Goal: Information Seeking & Learning: Learn about a topic

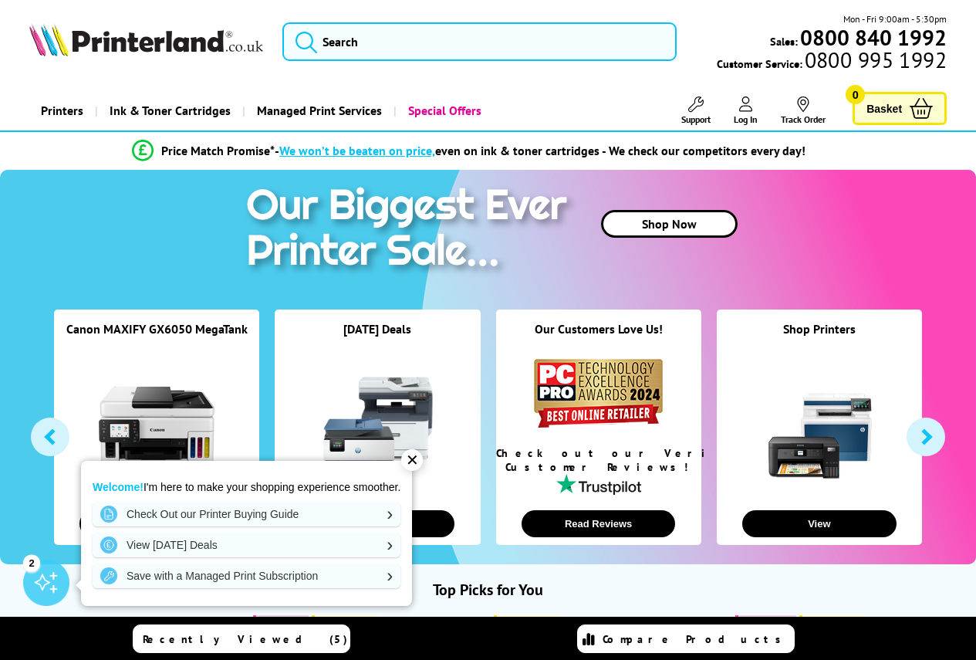
click at [910, 444] on button "button" at bounding box center [926, 436] width 39 height 39
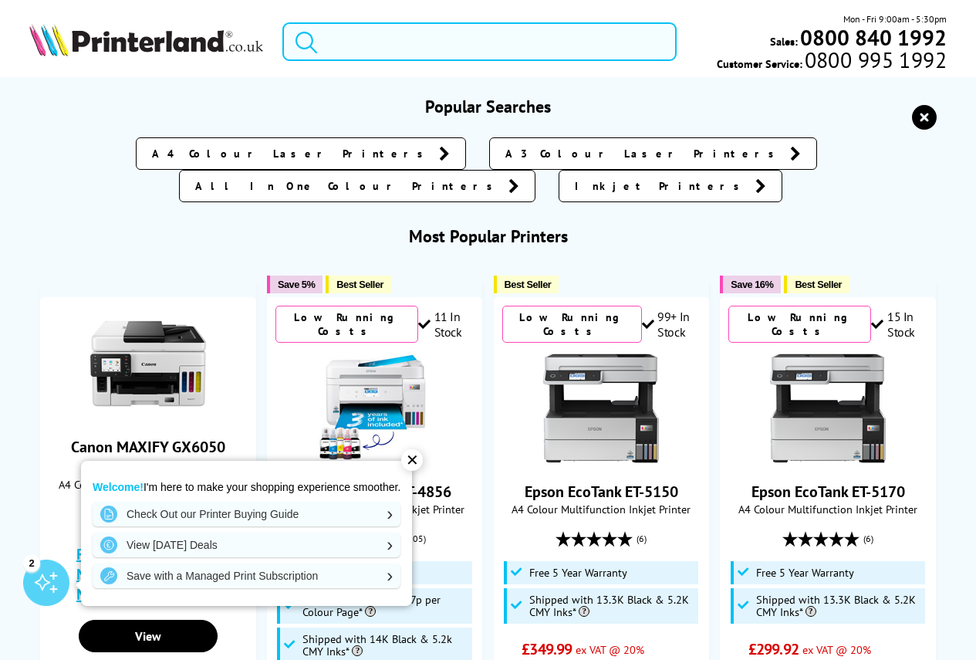
click at [331, 42] on input "search" at bounding box center [479, 41] width 394 height 39
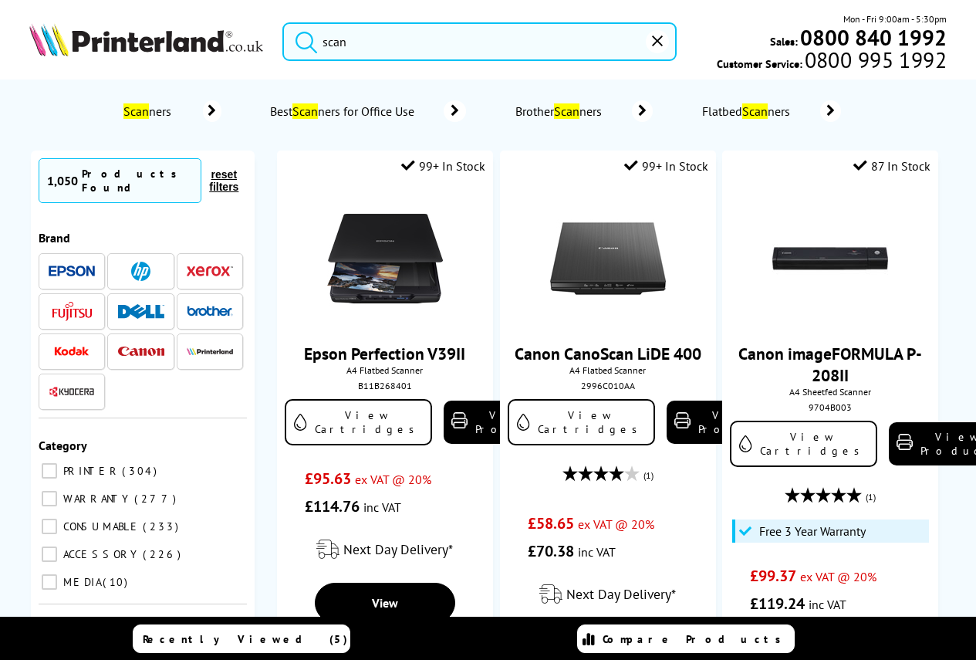
type input "scan"
click at [147, 113] on span "Scan ners" at bounding box center [150, 110] width 60 height 15
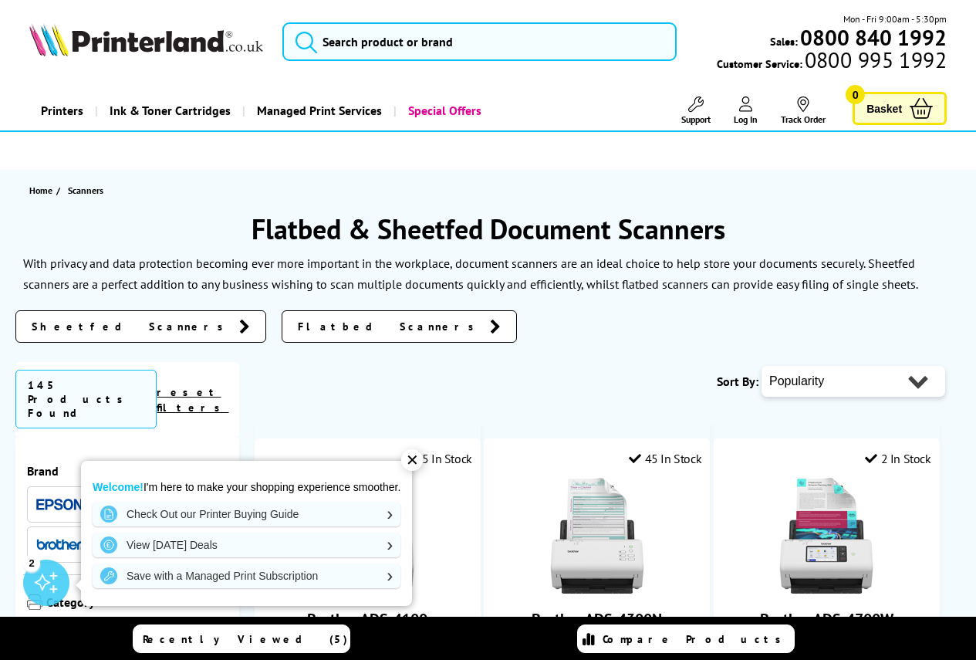
click at [111, 42] on img at bounding box center [146, 39] width 234 height 33
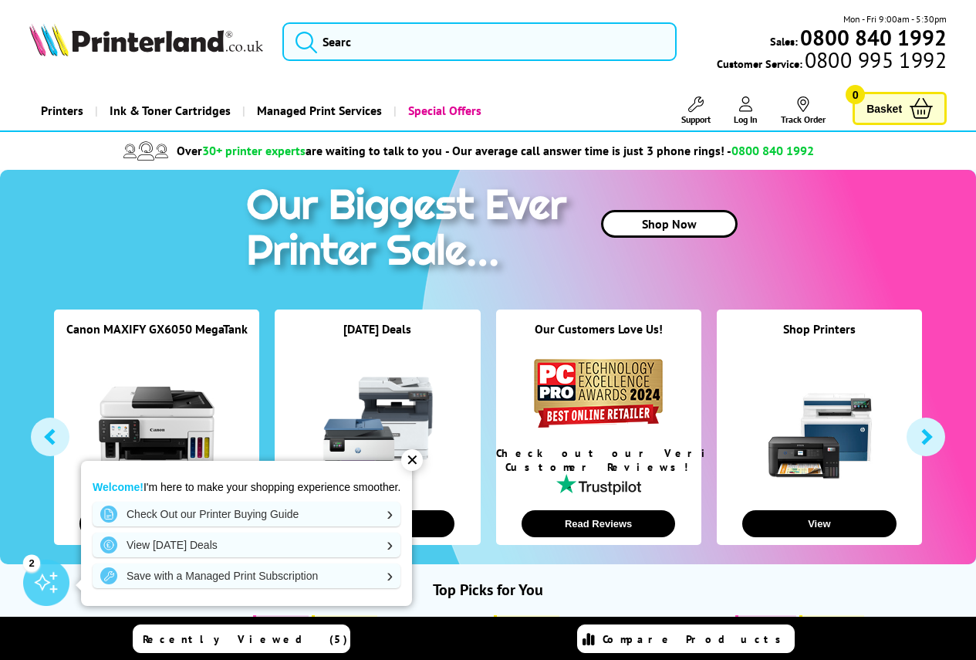
click at [414, 464] on div "✕" at bounding box center [412, 460] width 22 height 22
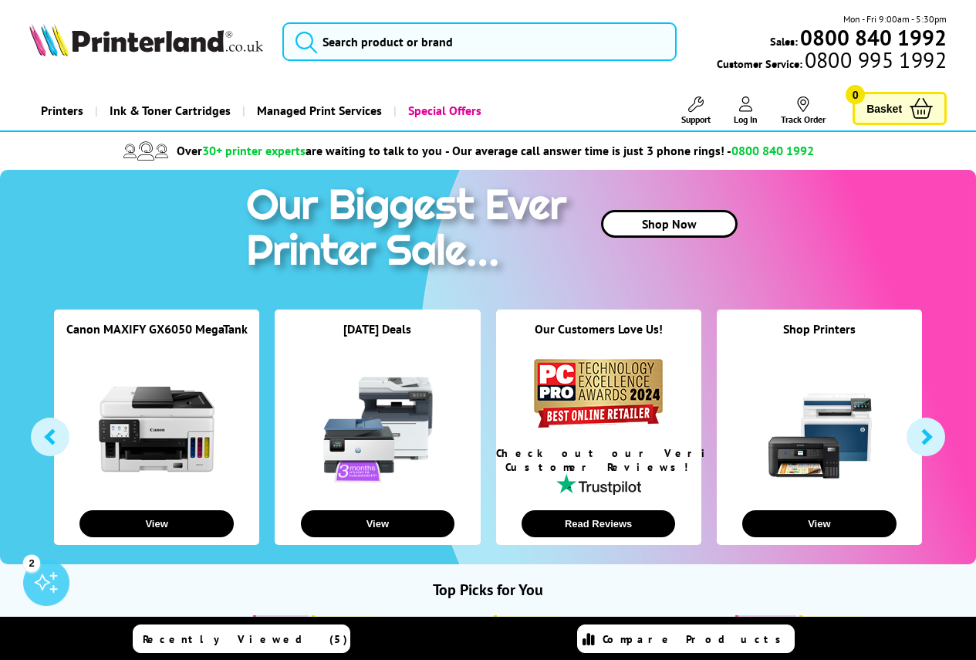
click at [921, 436] on button "button" at bounding box center [926, 436] width 39 height 39
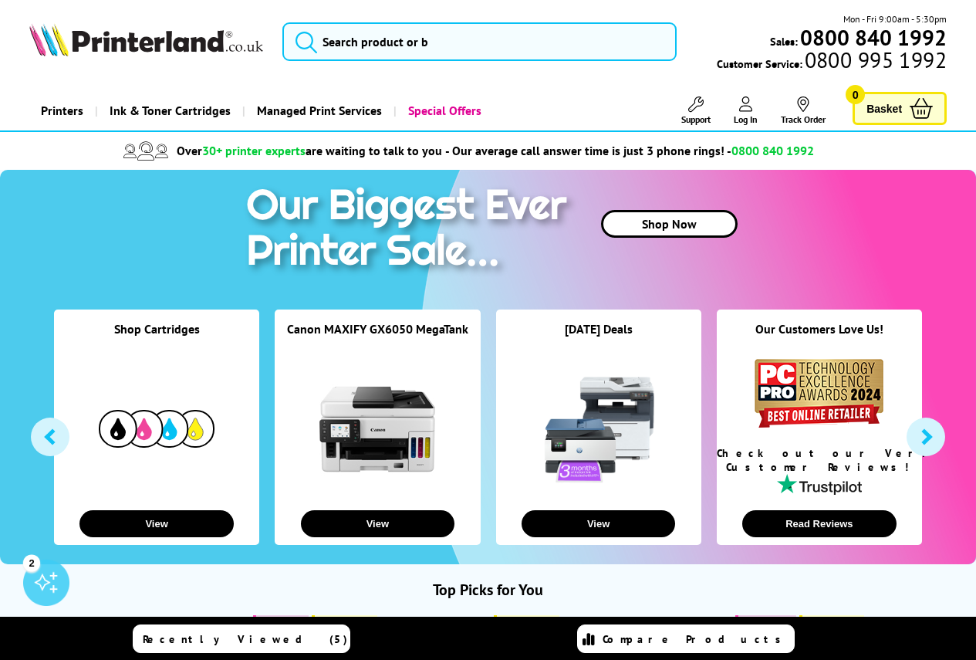
click at [921, 436] on button "button" at bounding box center [926, 436] width 39 height 39
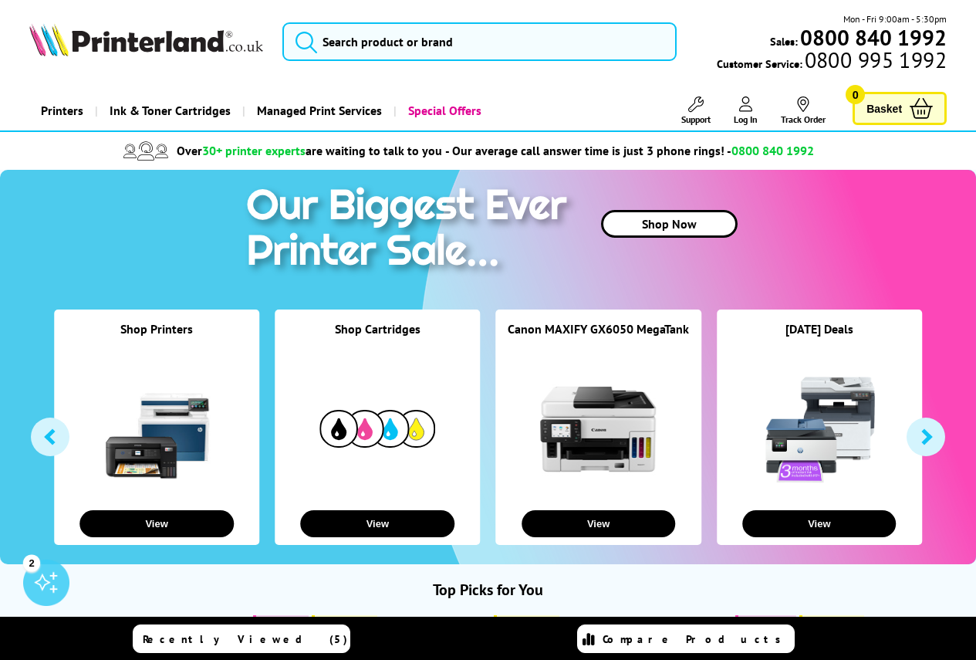
click at [921, 436] on button "button" at bounding box center [926, 436] width 39 height 39
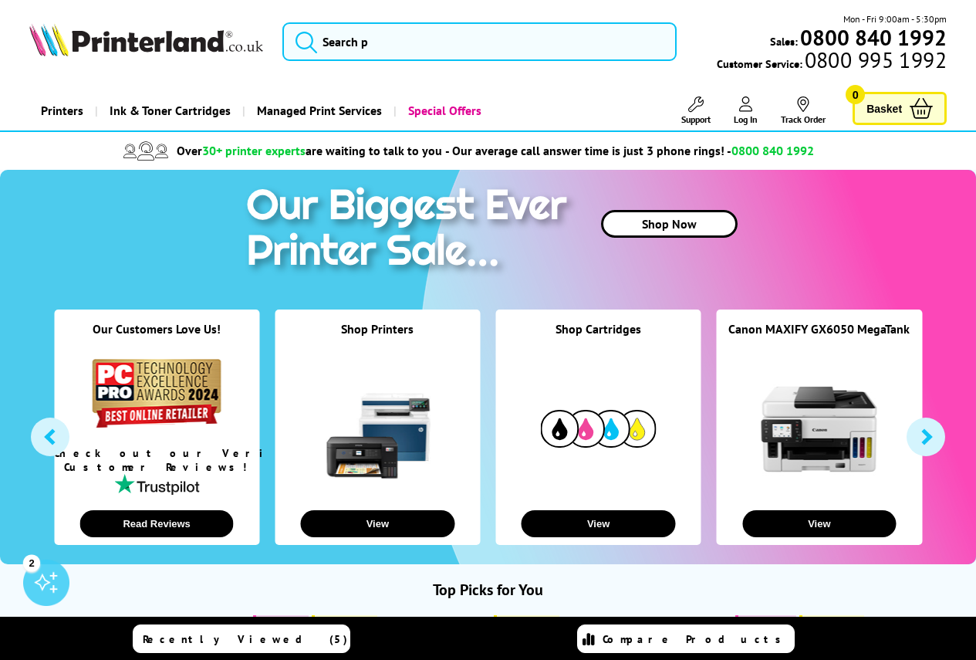
click at [921, 436] on button "button" at bounding box center [926, 436] width 39 height 39
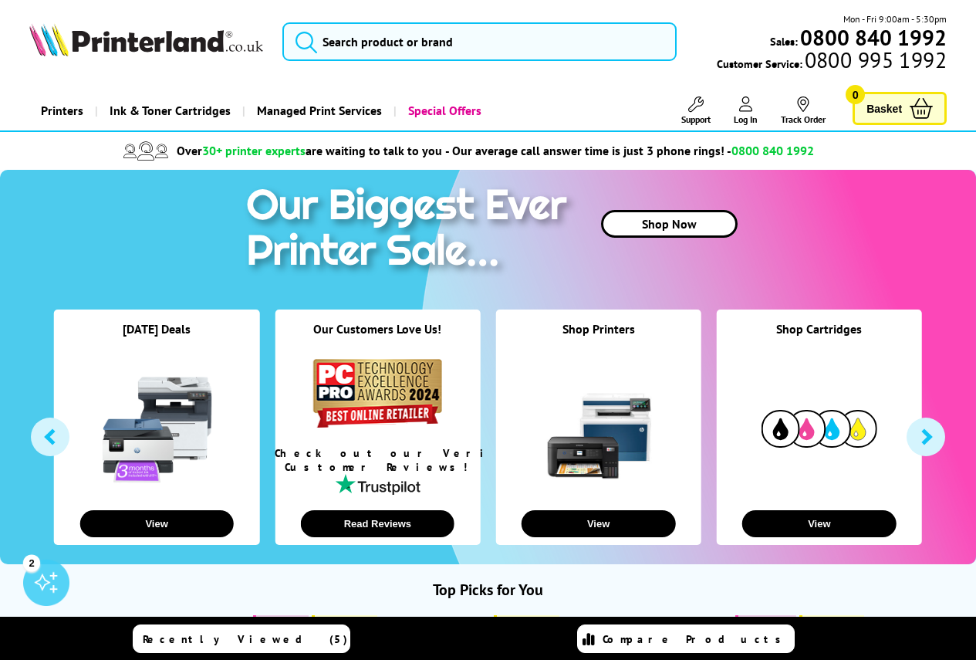
click at [921, 436] on button "button" at bounding box center [926, 436] width 39 height 39
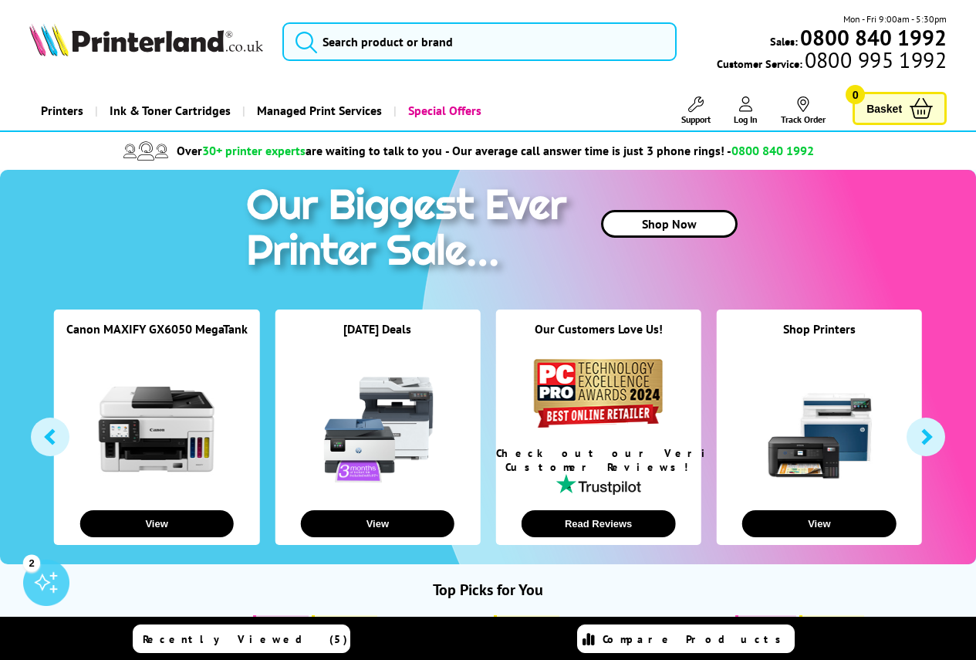
click at [921, 436] on button "button" at bounding box center [926, 436] width 39 height 39
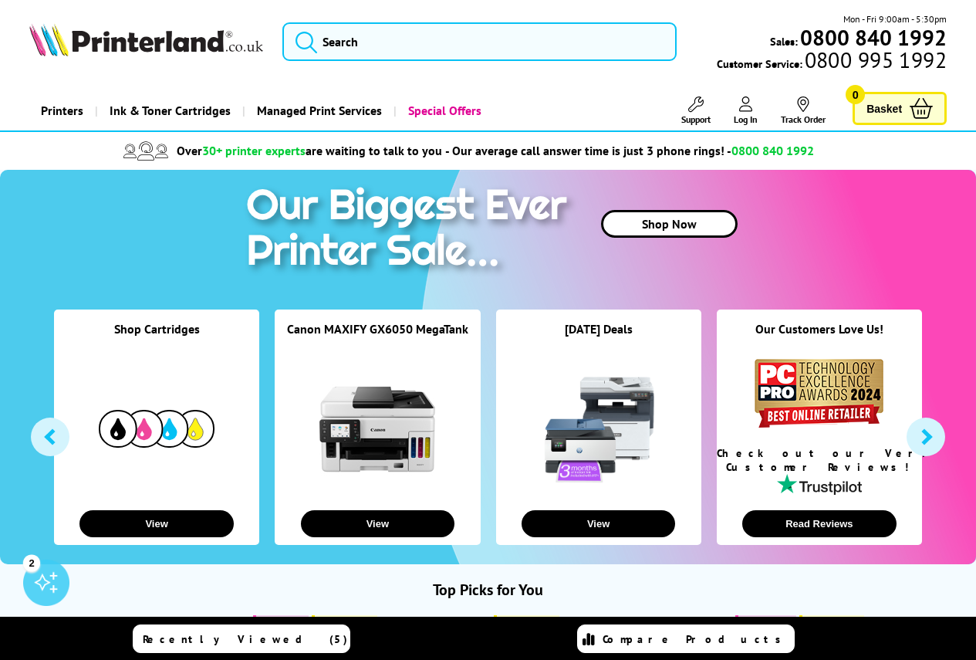
click at [921, 436] on button "button" at bounding box center [926, 436] width 39 height 39
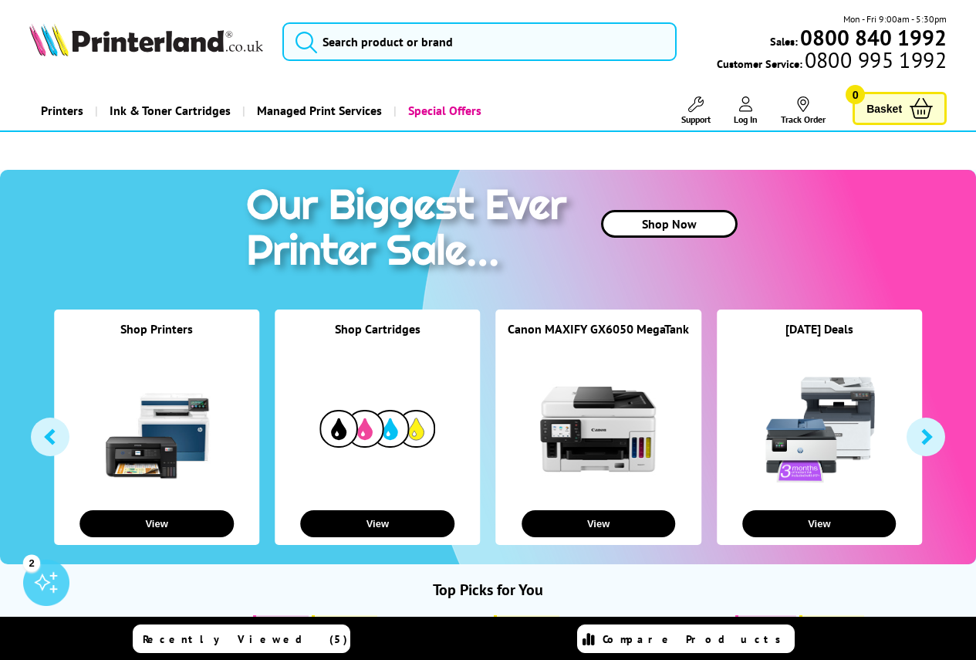
click at [921, 436] on button "button" at bounding box center [926, 436] width 39 height 39
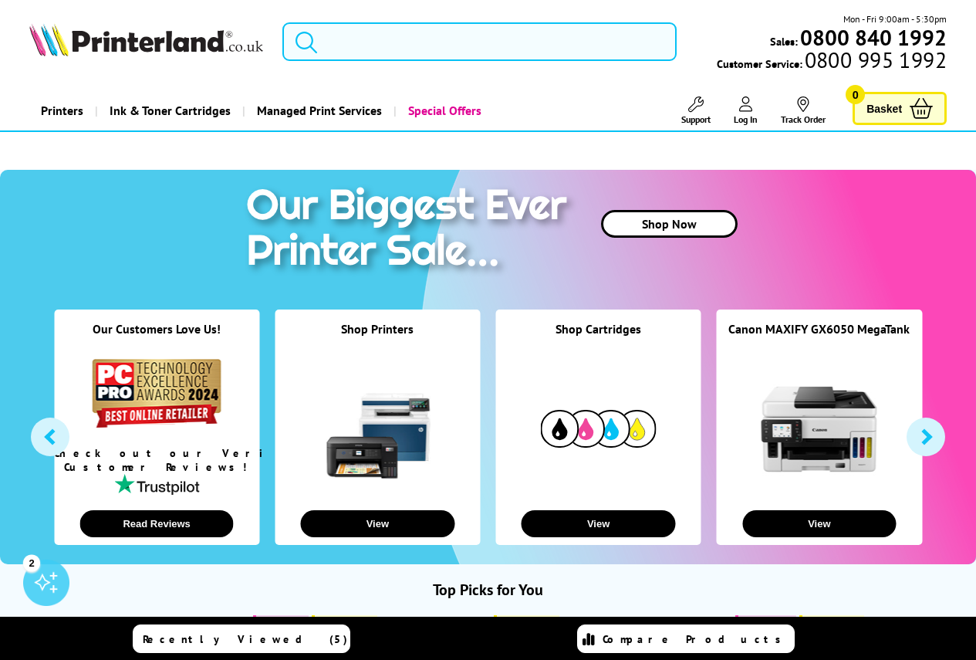
click at [921, 436] on button "button" at bounding box center [926, 436] width 39 height 39
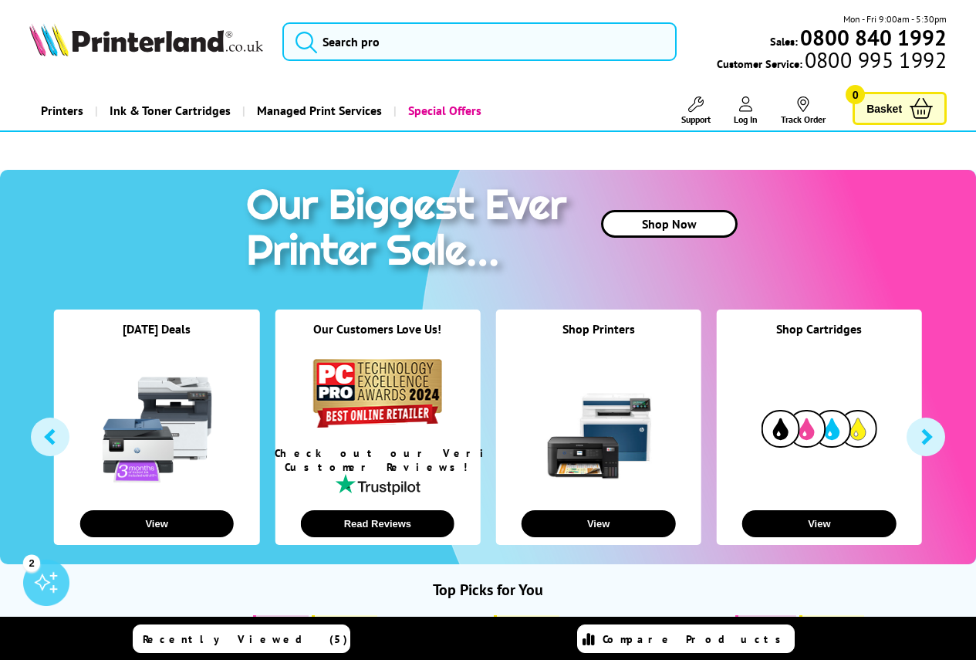
click at [921, 436] on button "button" at bounding box center [926, 436] width 39 height 39
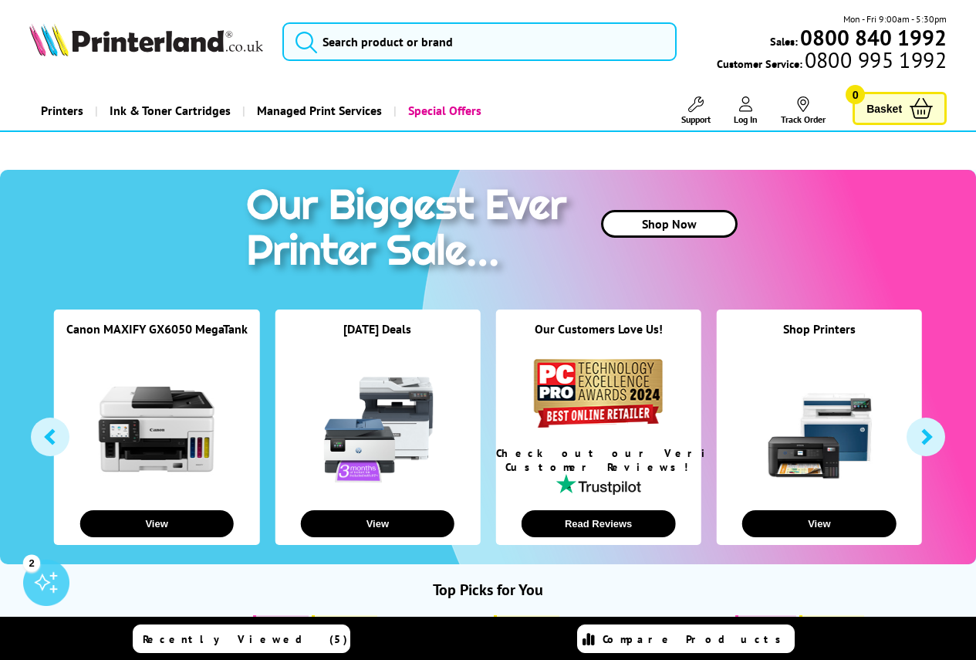
click at [921, 436] on button "button" at bounding box center [926, 436] width 39 height 39
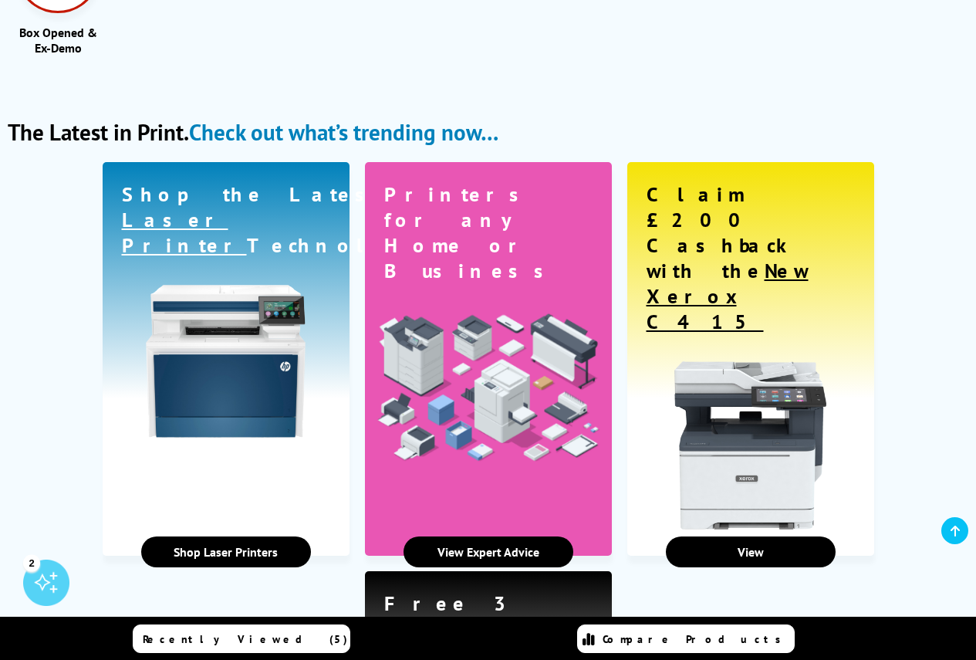
scroll to position [2163, 0]
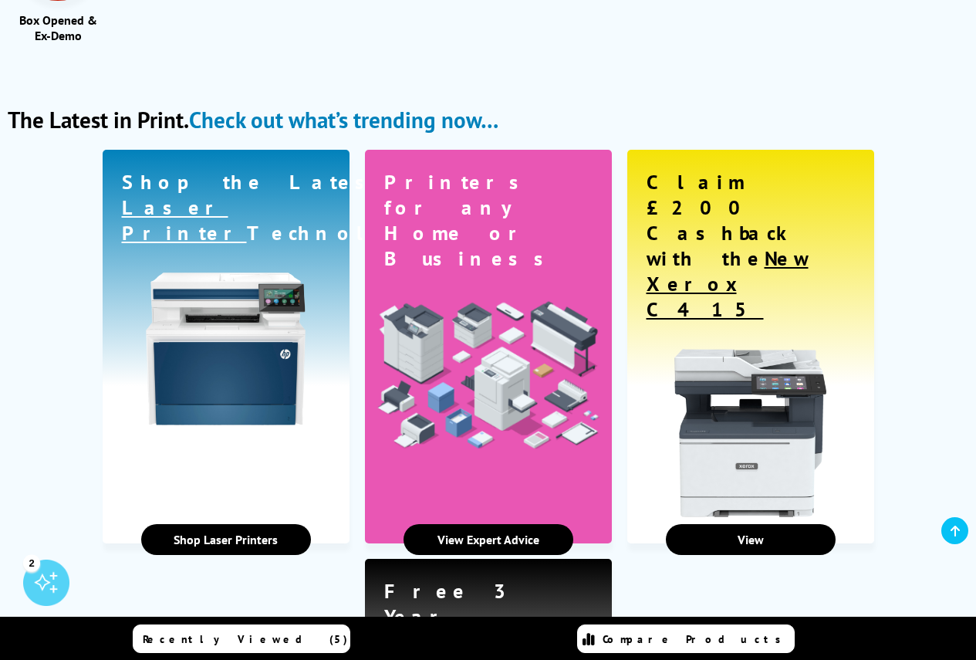
click at [523, 524] on link "View Expert Advice" at bounding box center [489, 539] width 170 height 31
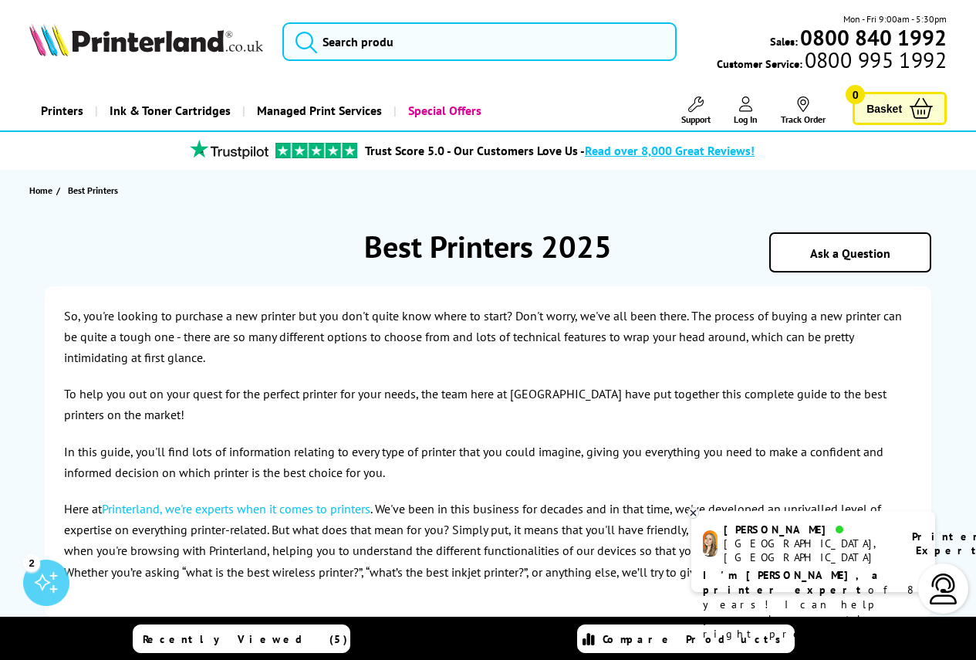
click at [182, 29] on img at bounding box center [146, 39] width 234 height 33
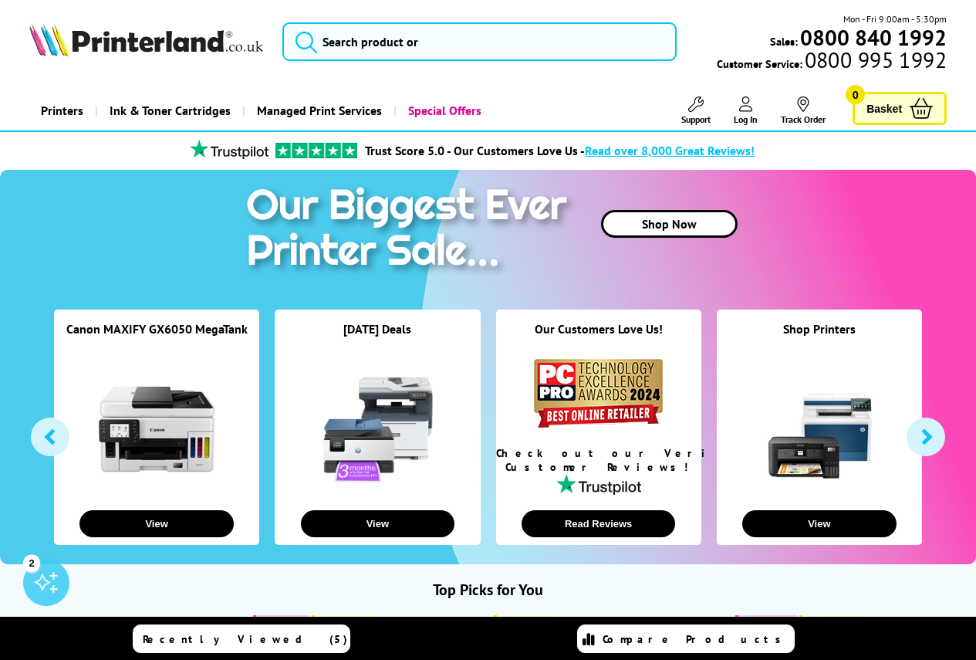
click at [932, 441] on button "button" at bounding box center [926, 436] width 39 height 39
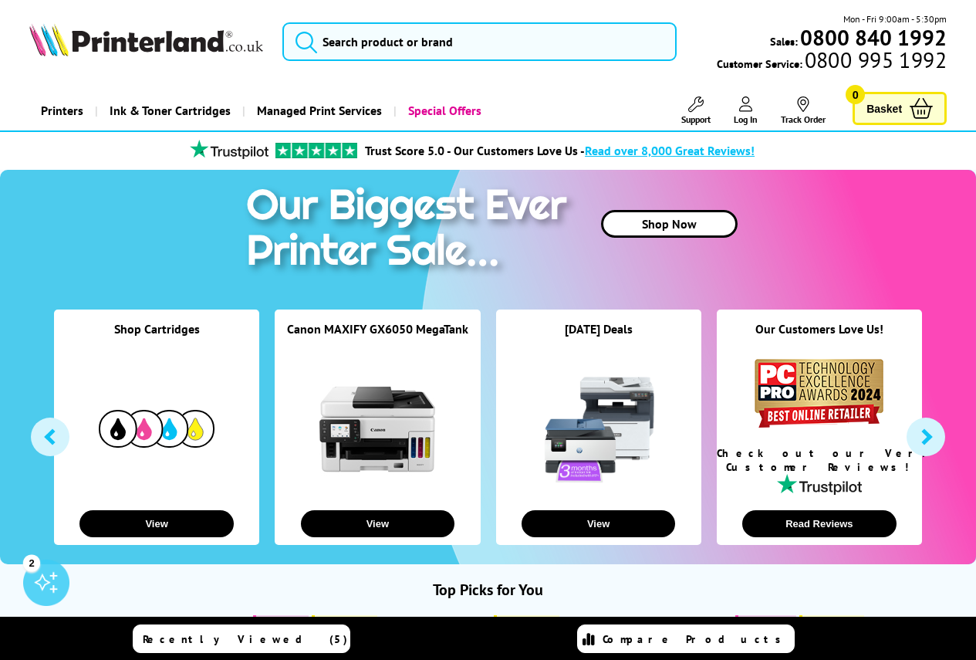
click at [933, 439] on button "button" at bounding box center [926, 436] width 39 height 39
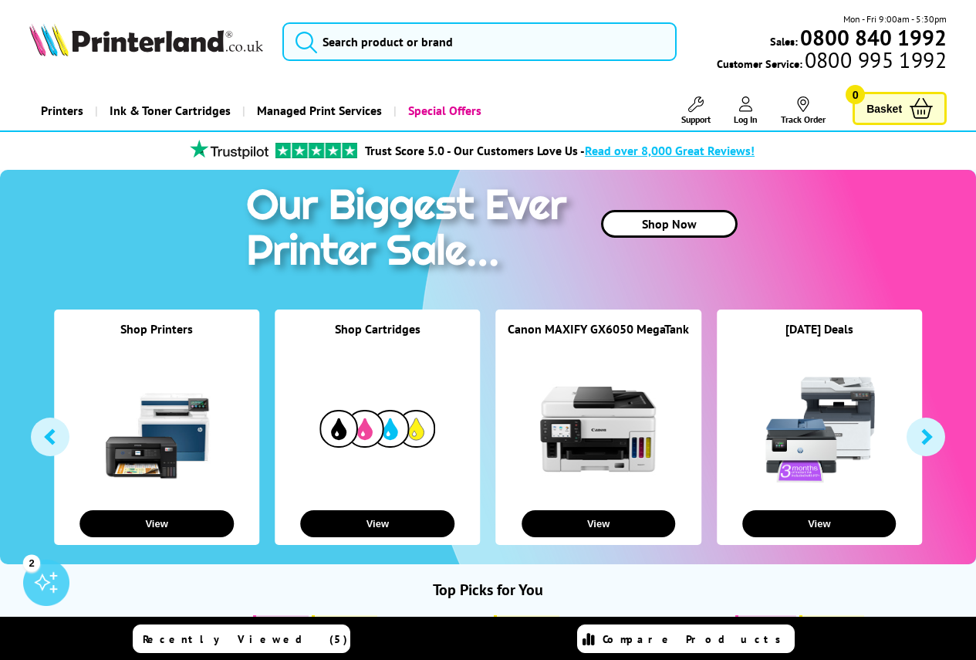
click at [933, 439] on button "button" at bounding box center [926, 436] width 39 height 39
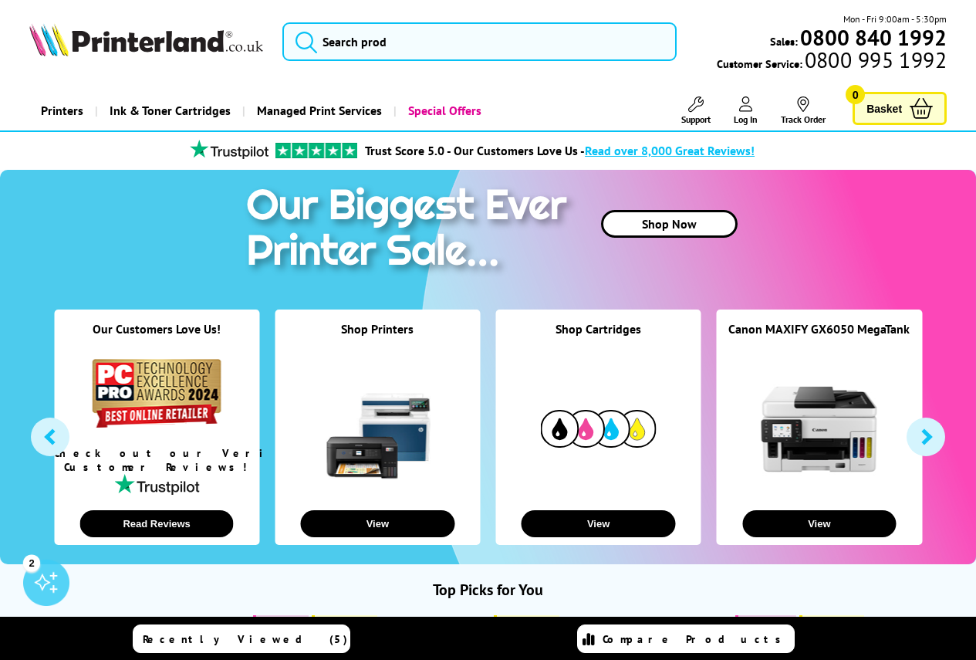
click at [933, 439] on button "button" at bounding box center [926, 436] width 39 height 39
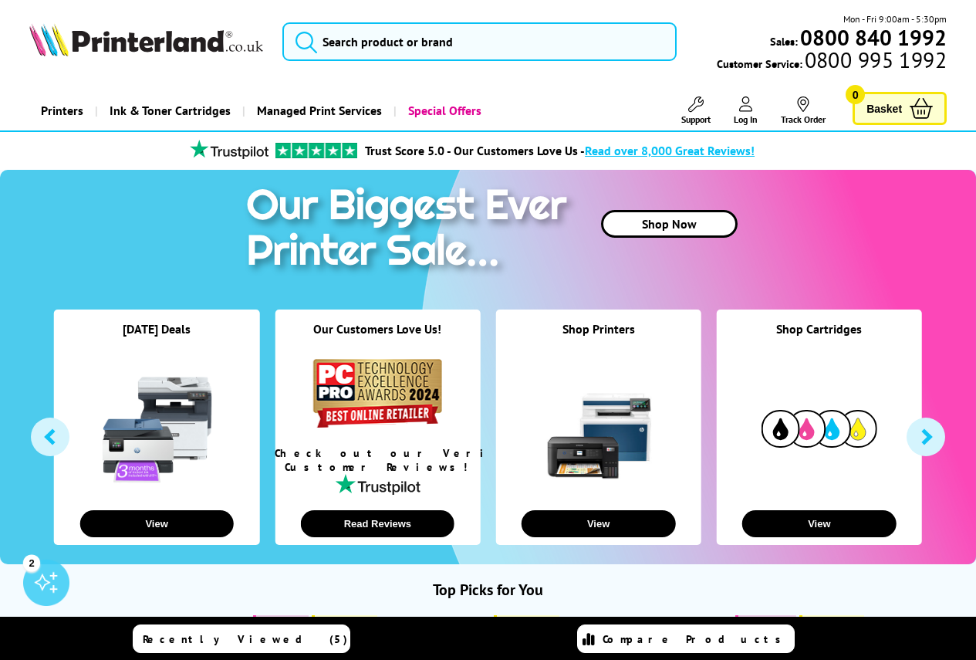
click at [933, 439] on button "button" at bounding box center [926, 436] width 39 height 39
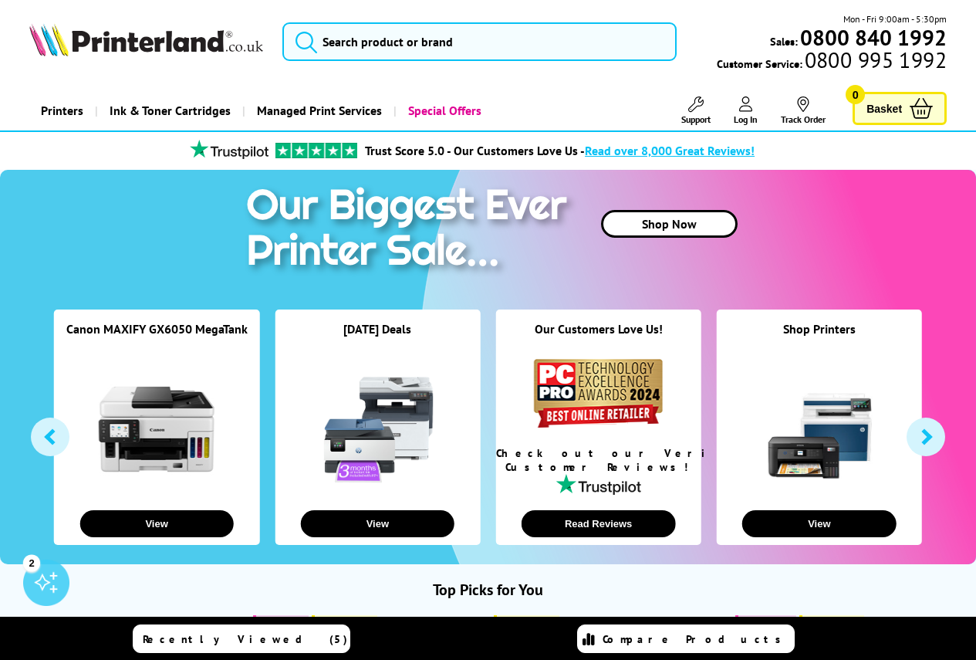
click at [926, 434] on button "button" at bounding box center [926, 436] width 39 height 39
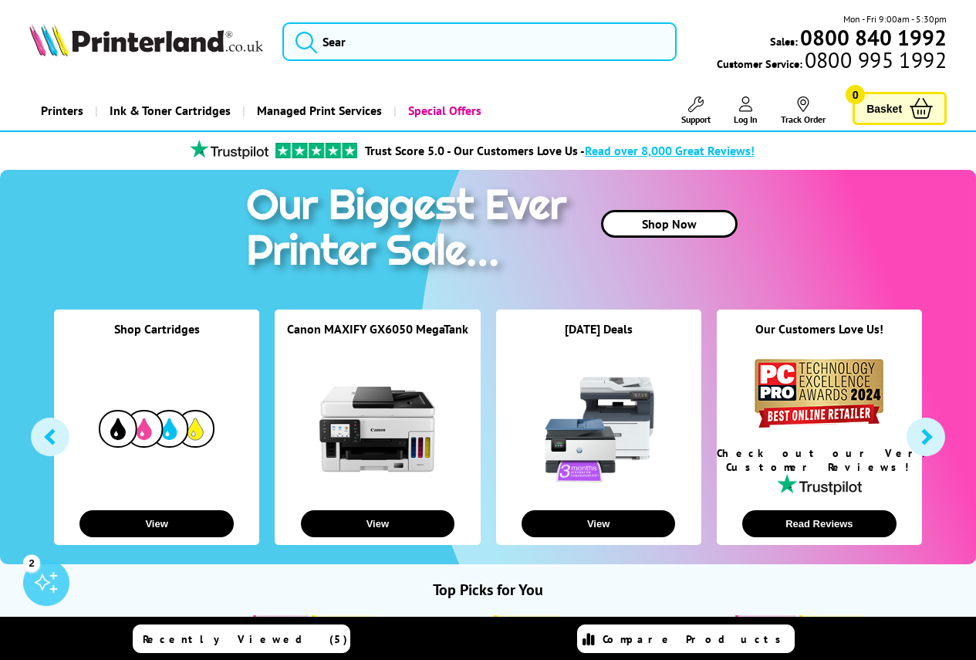
click at [154, 51] on img at bounding box center [146, 39] width 234 height 33
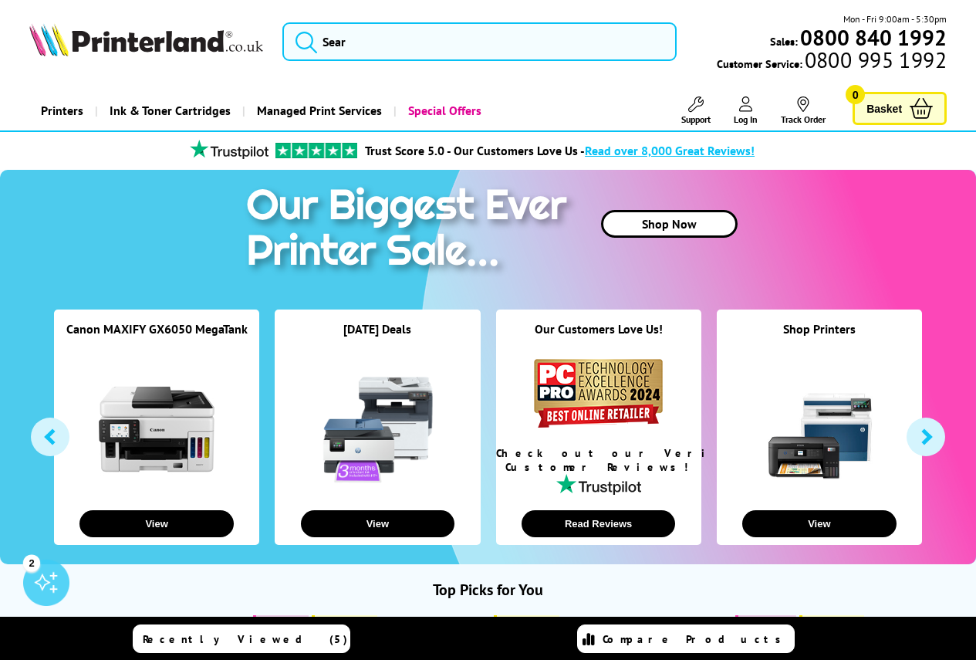
click at [928, 447] on button "button" at bounding box center [926, 436] width 39 height 39
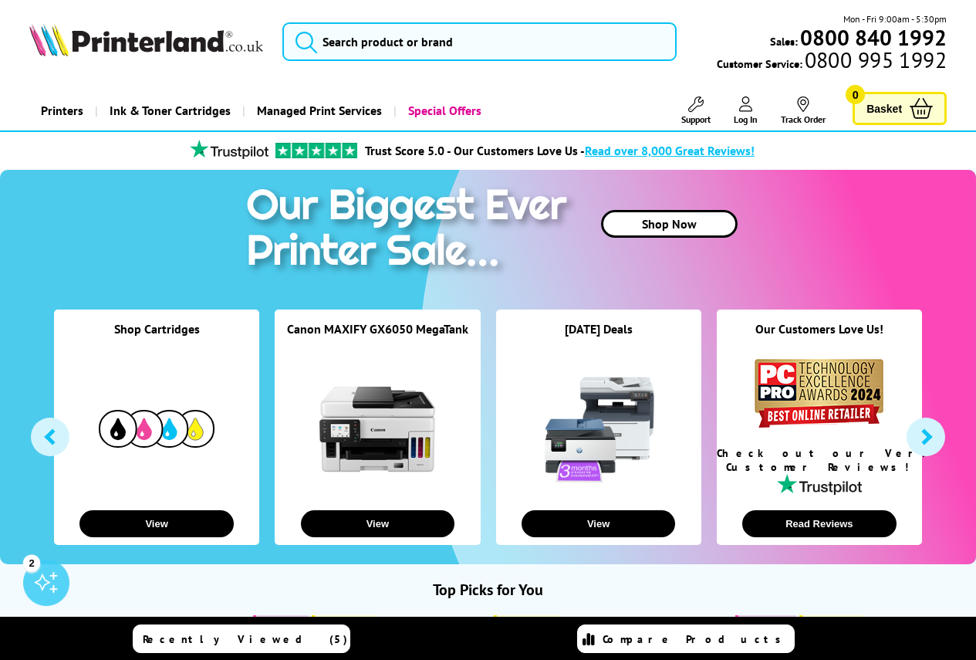
click at [933, 444] on button "button" at bounding box center [926, 436] width 39 height 39
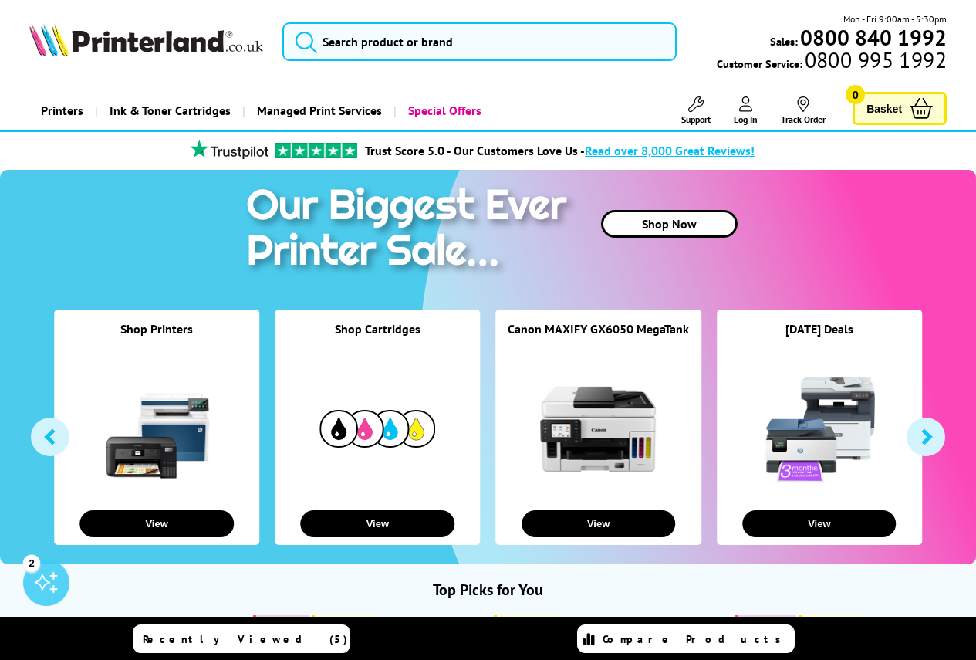
click at [932, 444] on button "button" at bounding box center [926, 436] width 39 height 39
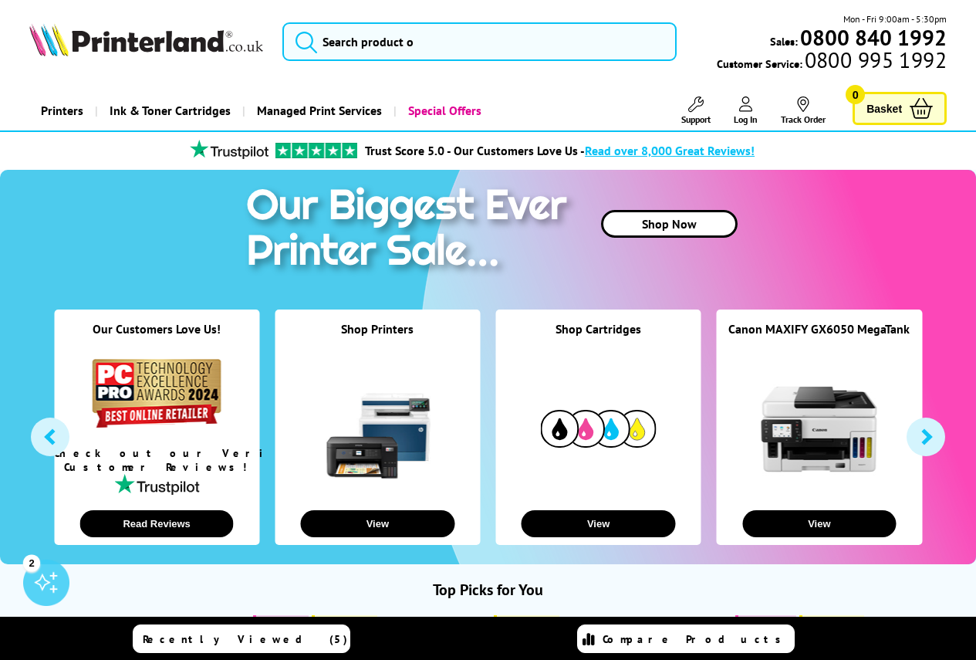
click at [930, 444] on button "button" at bounding box center [926, 436] width 39 height 39
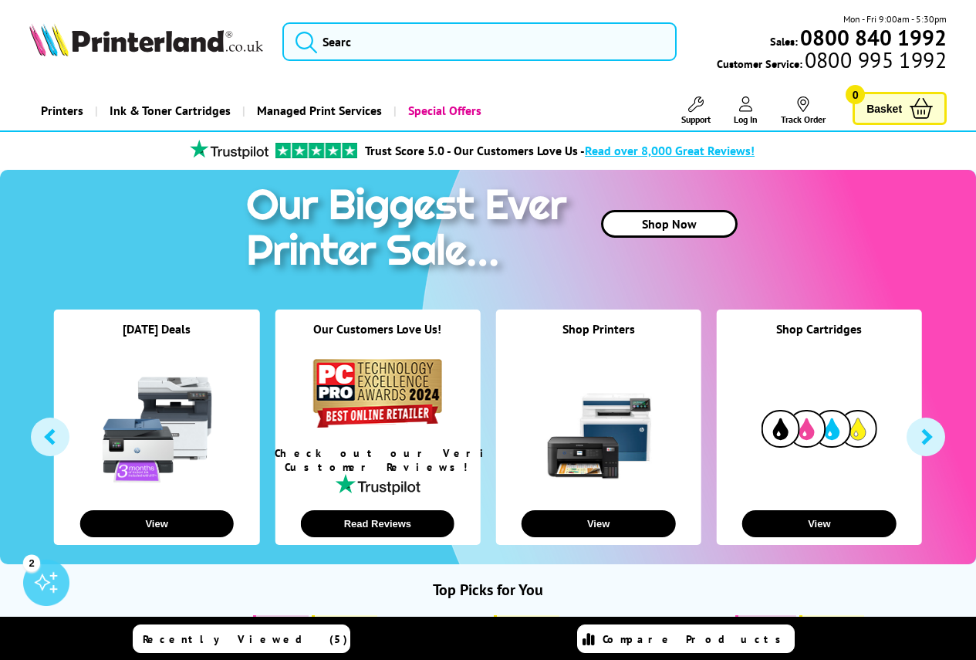
click at [49, 439] on button "button" at bounding box center [50, 436] width 39 height 39
